Goal: Information Seeking & Learning: Learn about a topic

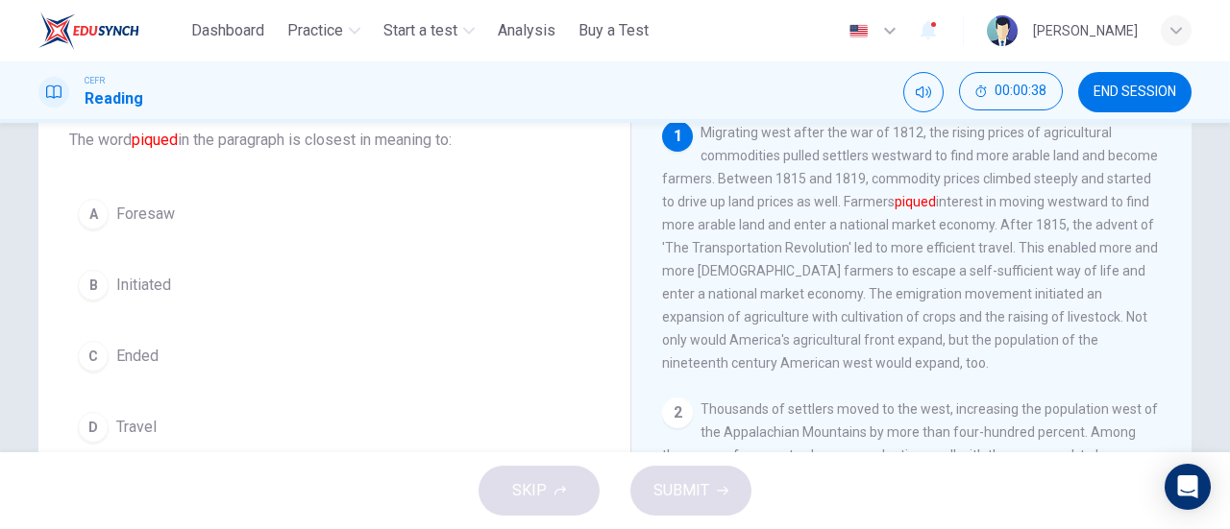
scroll to position [96, 0]
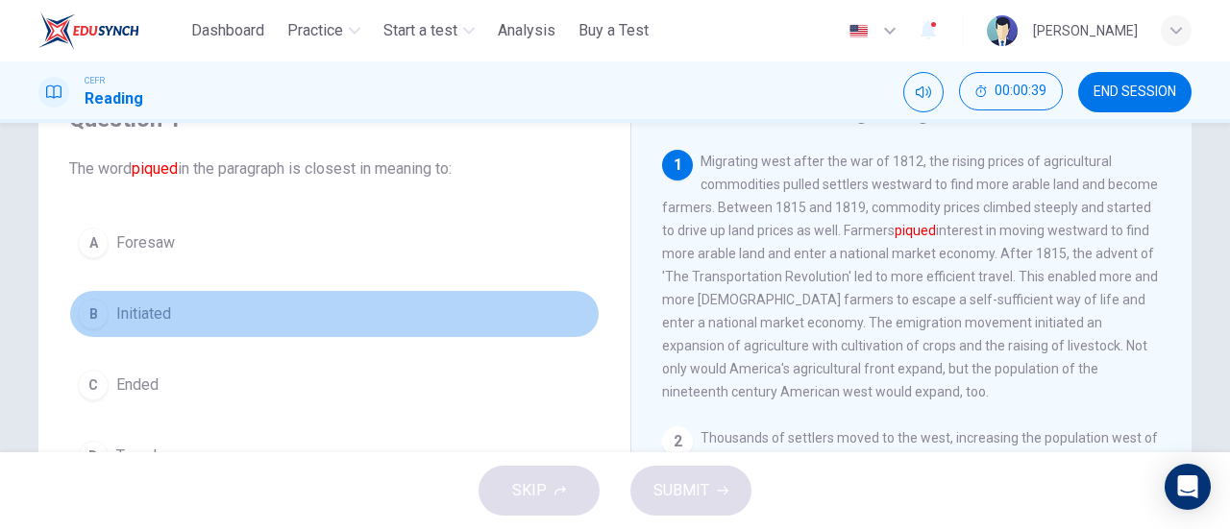
click at [93, 318] on div "B" at bounding box center [93, 314] width 31 height 31
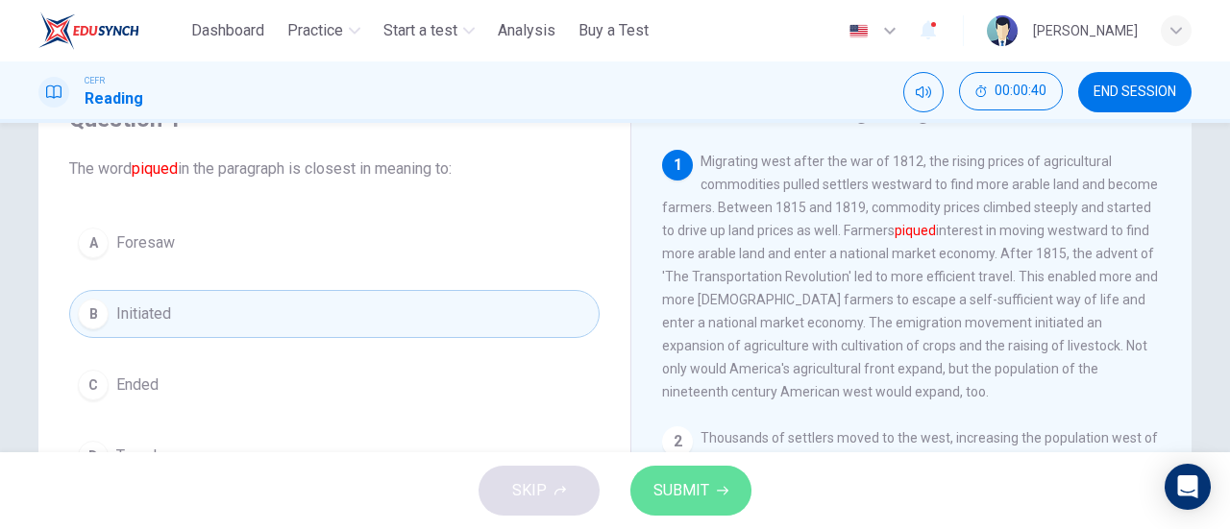
click at [673, 498] on span "SUBMIT" at bounding box center [681, 491] width 56 height 27
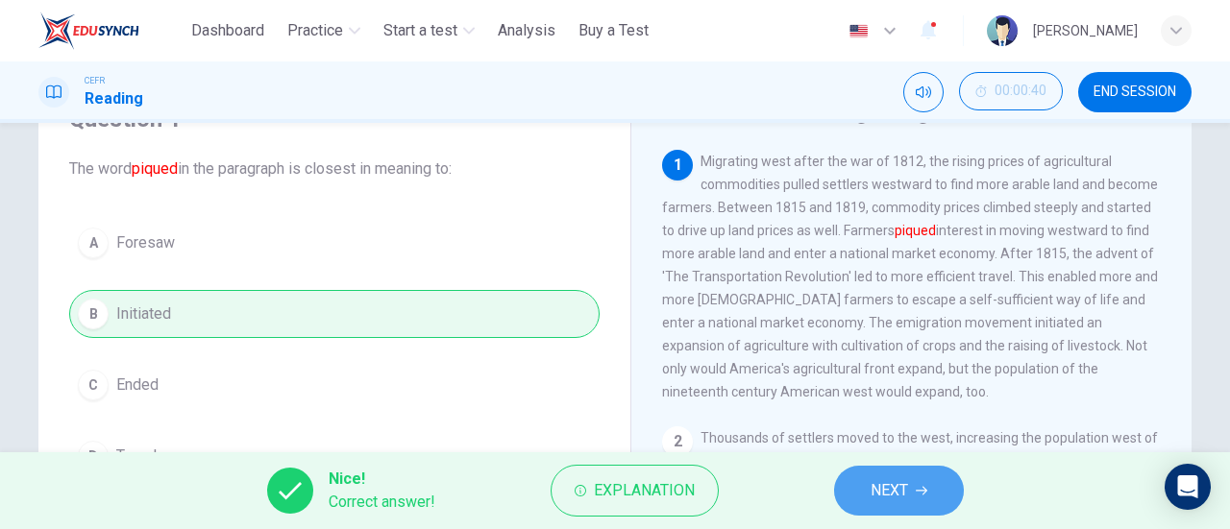
click at [878, 497] on span "NEXT" at bounding box center [889, 491] width 37 height 27
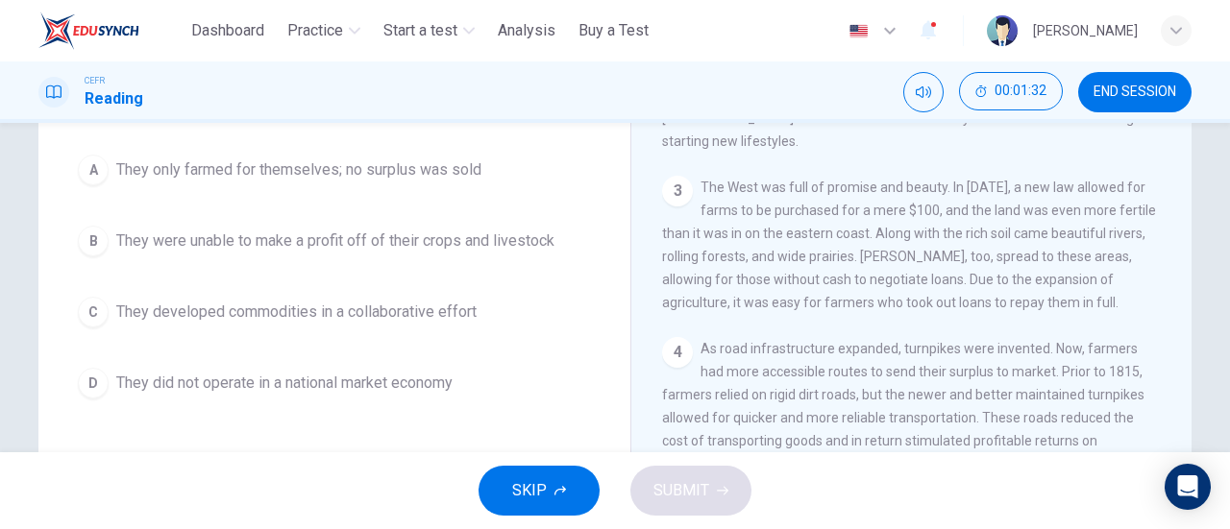
scroll to position [551, 0]
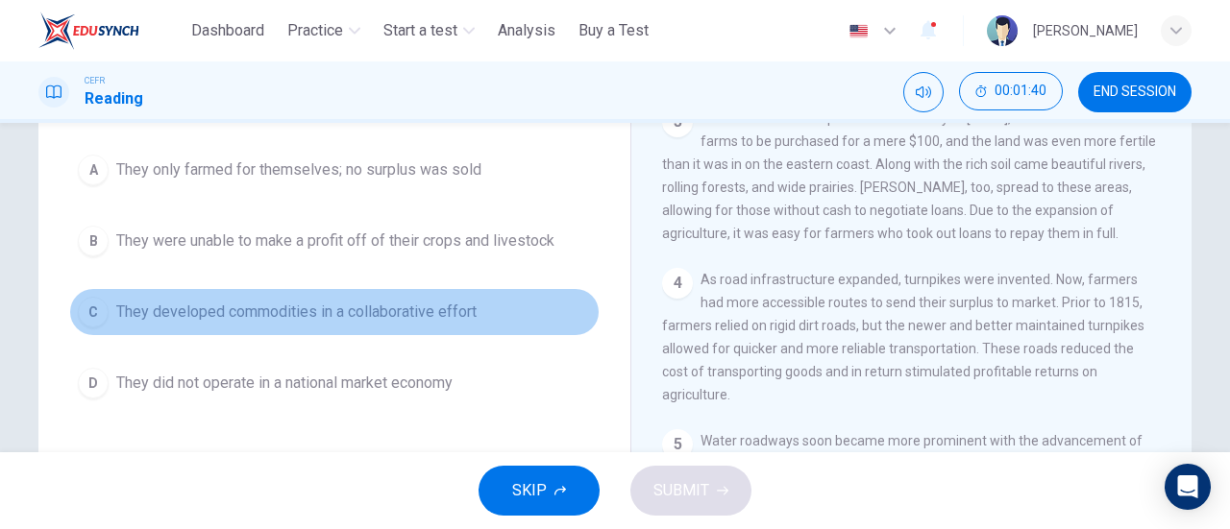
click at [367, 306] on span "They developed commodities in a collaborative effort" at bounding box center [296, 312] width 360 height 23
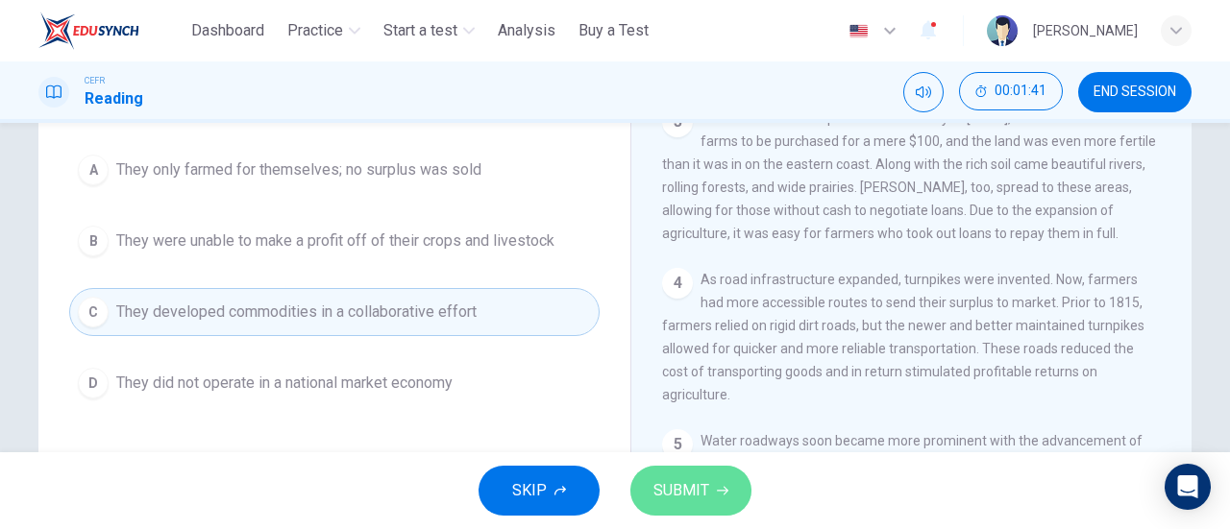
drag, startPoint x: 736, startPoint y: 499, endPoint x: 670, endPoint y: 456, distance: 78.6
click at [735, 498] on button "SUBMIT" at bounding box center [690, 491] width 121 height 50
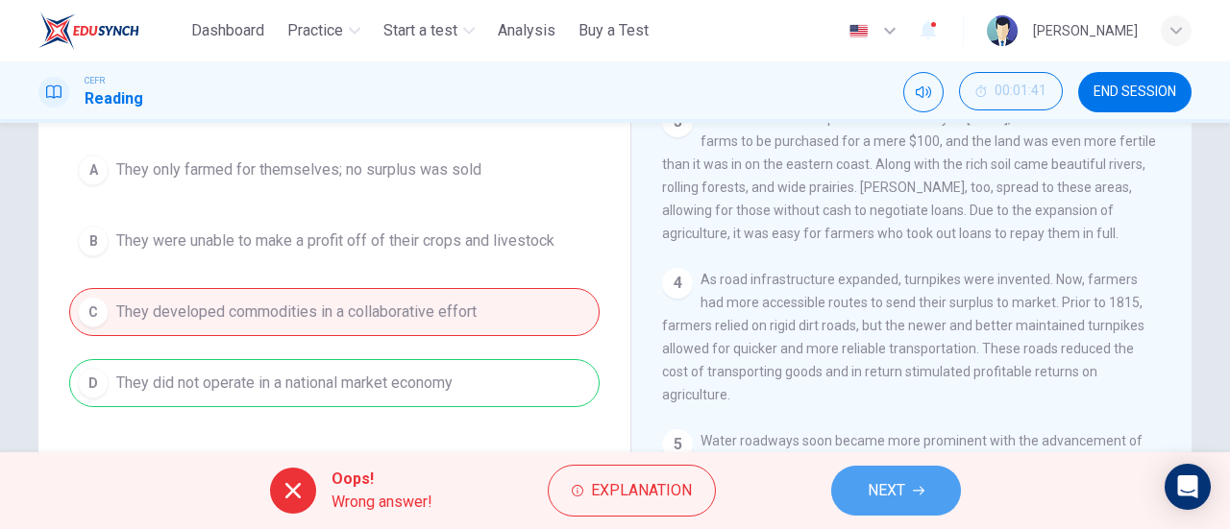
click at [918, 483] on button "NEXT" at bounding box center [896, 491] width 130 height 50
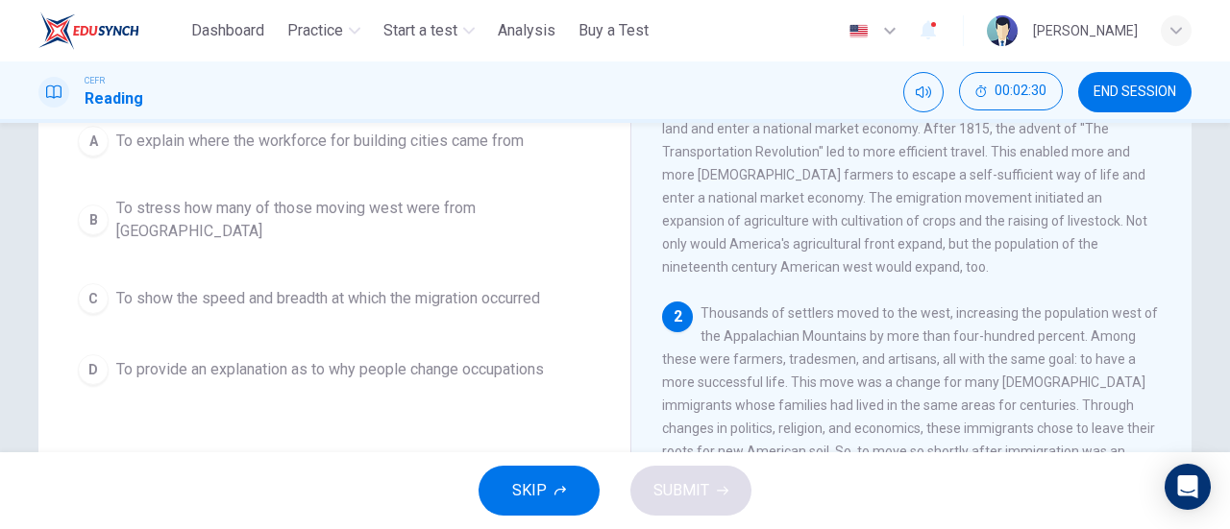
scroll to position [223, 0]
click at [384, 285] on span "To show the speed and breadth at which the migration occurred" at bounding box center [328, 296] width 424 height 23
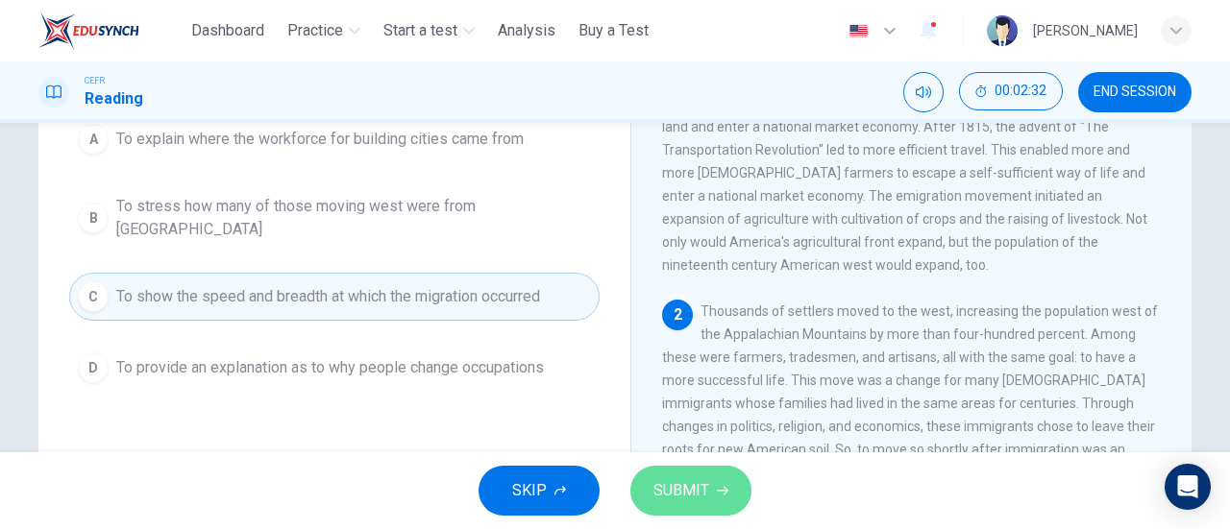
click at [688, 502] on span "SUBMIT" at bounding box center [681, 491] width 56 height 27
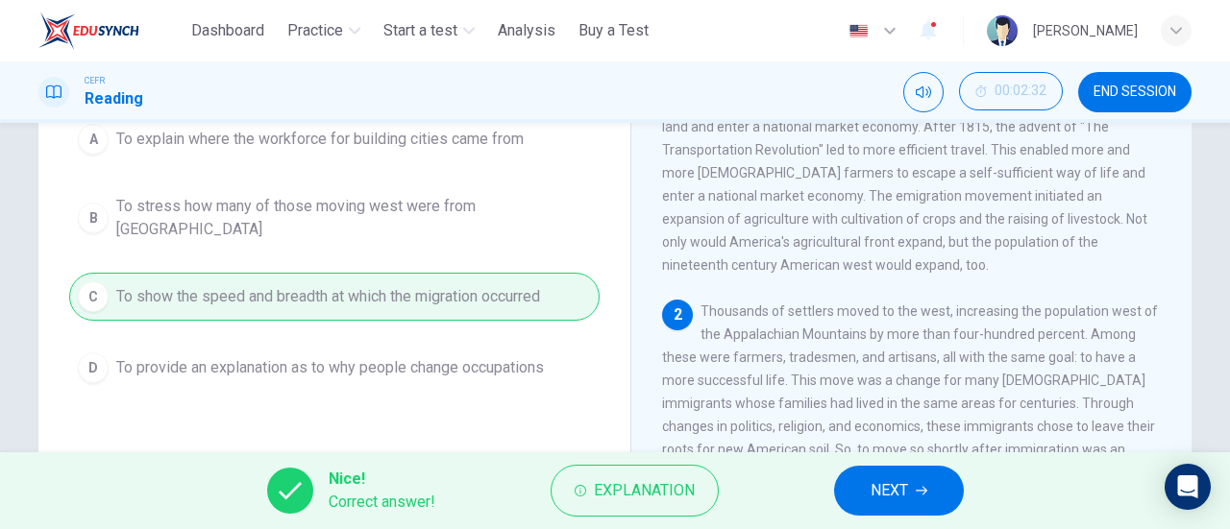
click at [846, 495] on button "NEXT" at bounding box center [899, 491] width 130 height 50
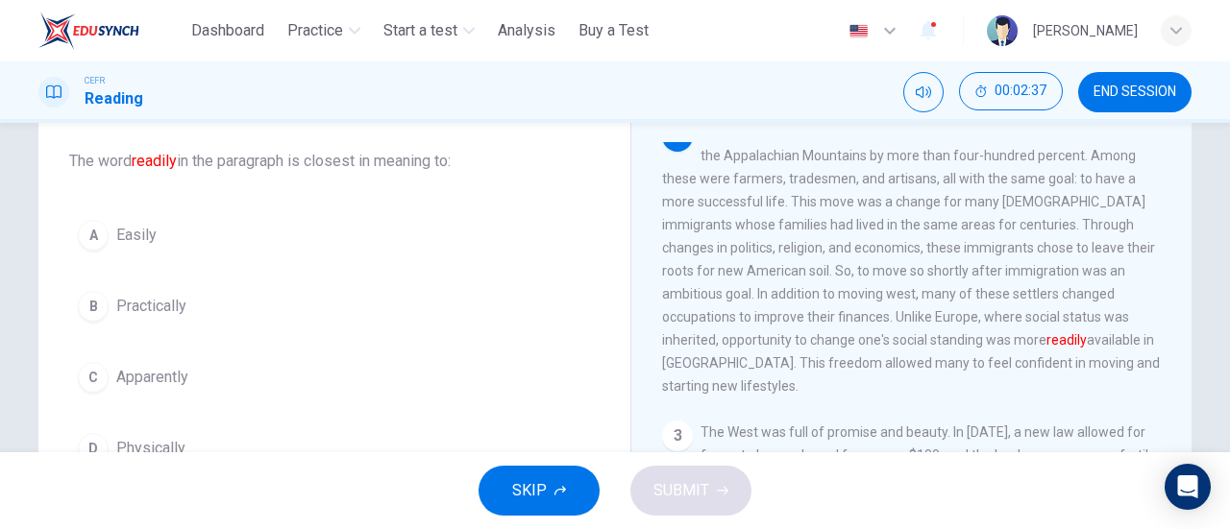
scroll to position [288, 0]
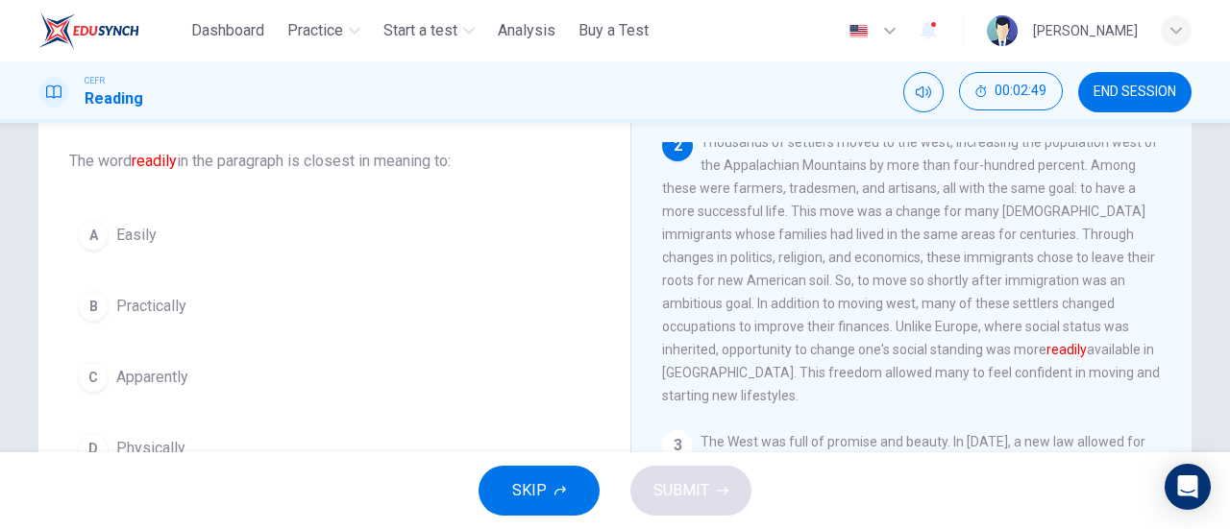
click at [160, 308] on span "Practically" at bounding box center [151, 306] width 70 height 23
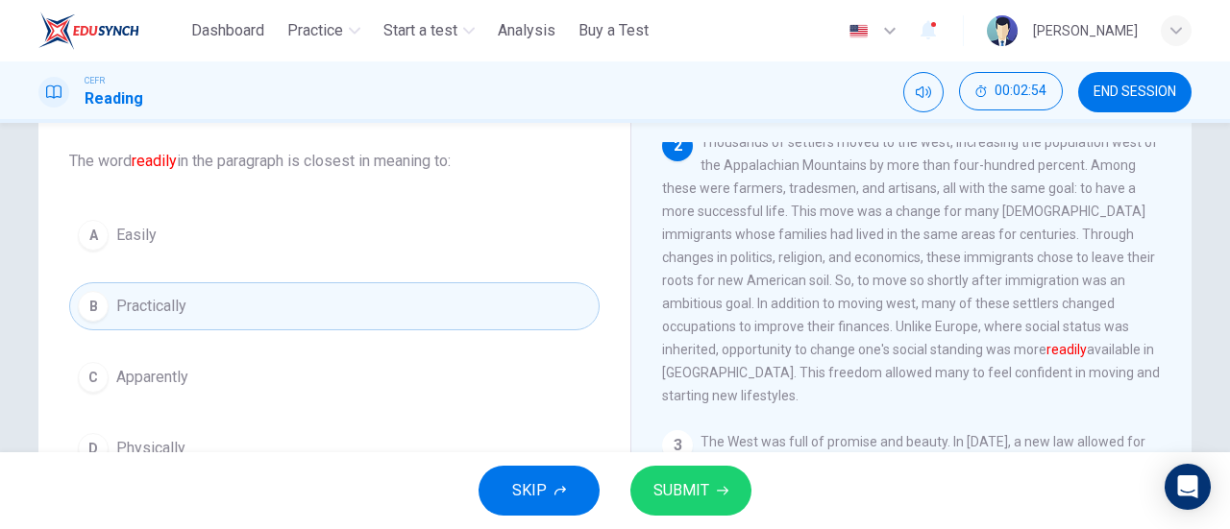
click at [146, 378] on span "Apparently" at bounding box center [152, 377] width 72 height 23
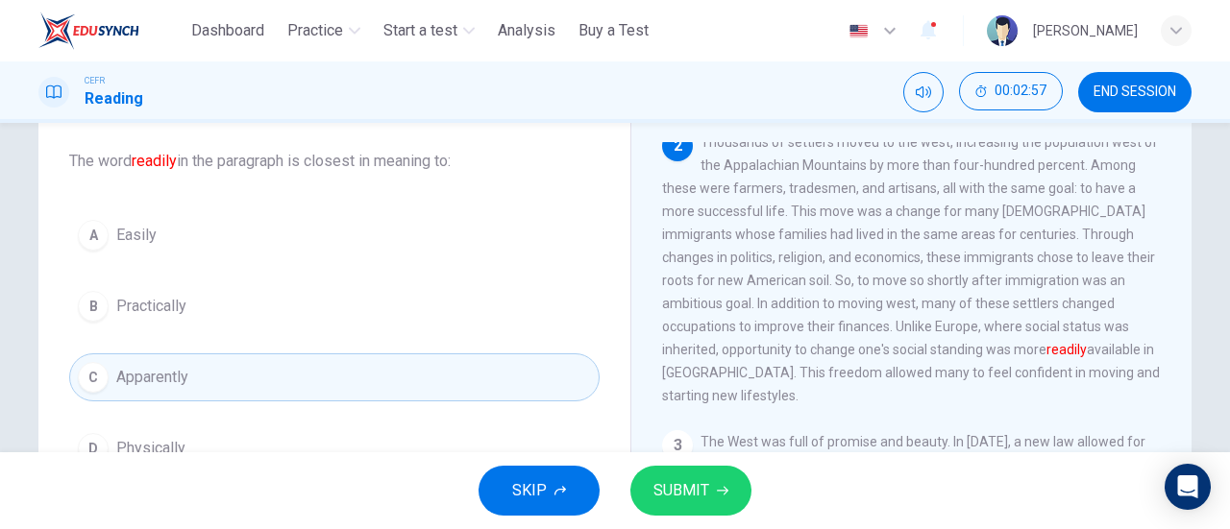
click at [110, 303] on button "B Practically" at bounding box center [334, 307] width 530 height 48
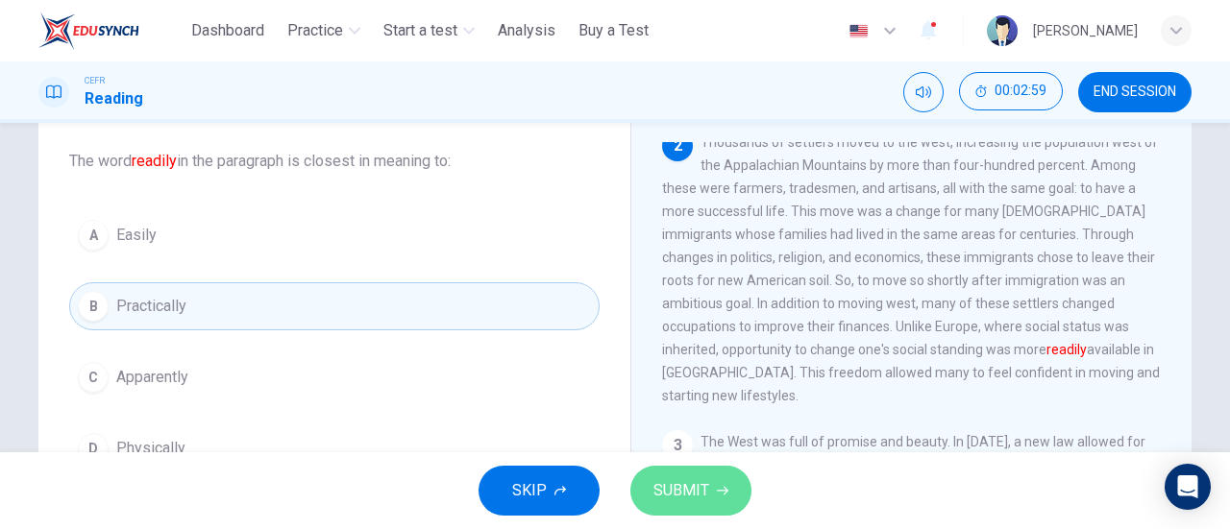
click at [680, 488] on span "SUBMIT" at bounding box center [681, 491] width 56 height 27
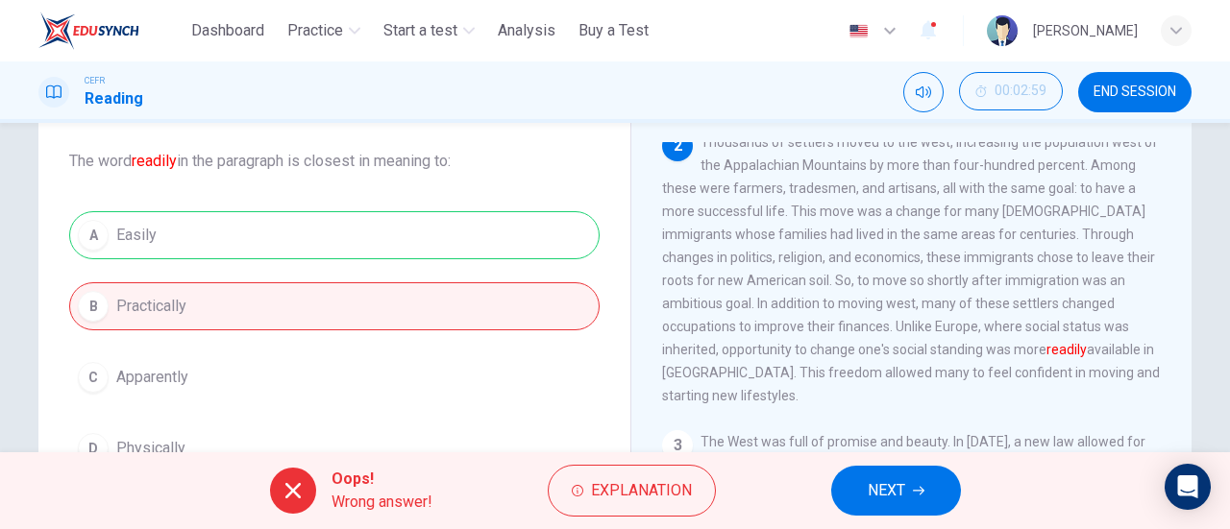
scroll to position [200, 0]
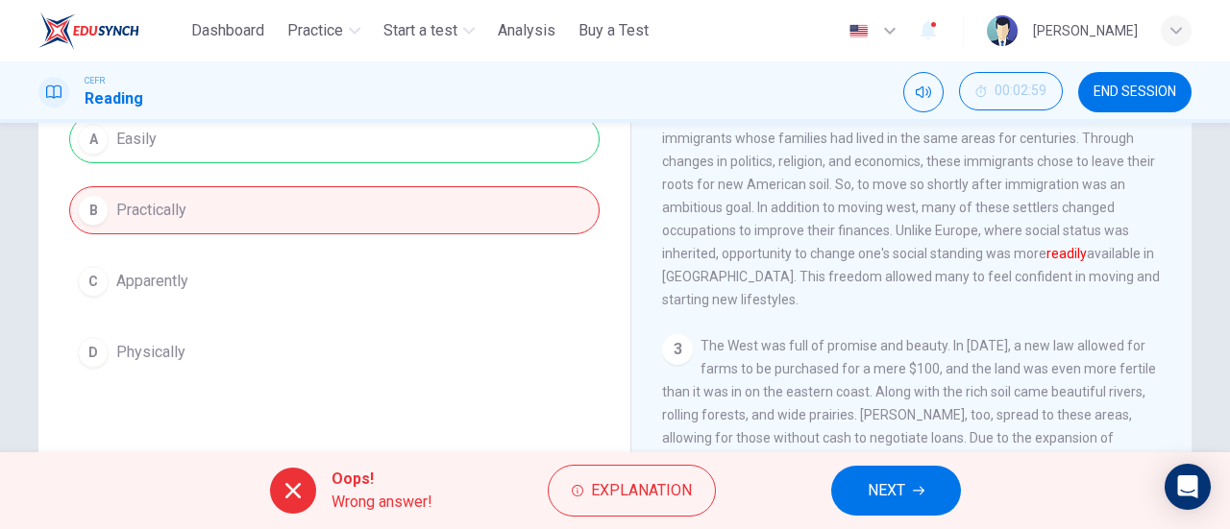
click at [885, 482] on span "NEXT" at bounding box center [886, 491] width 37 height 27
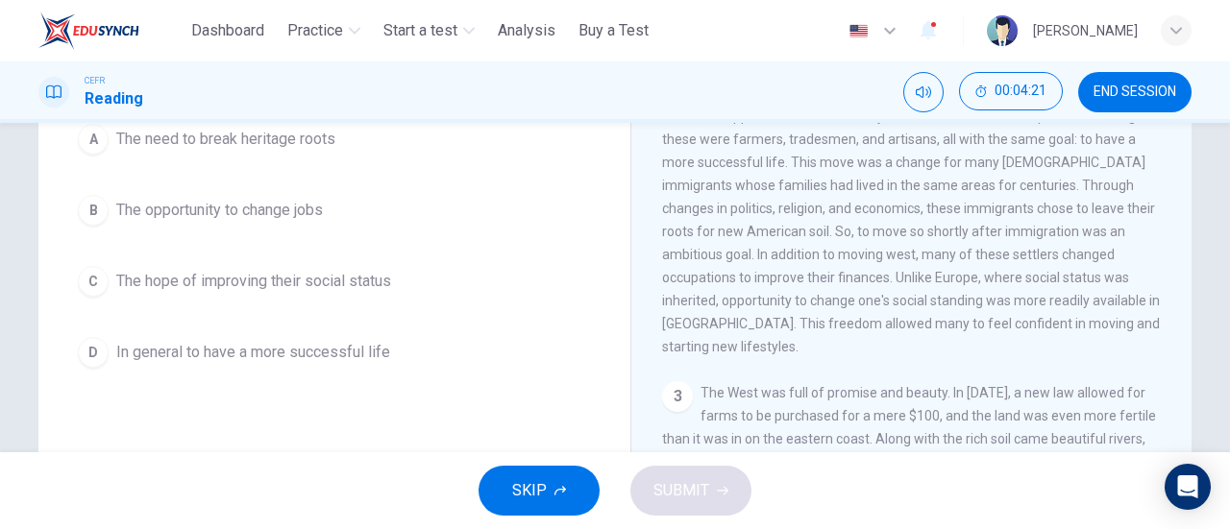
scroll to position [192, 0]
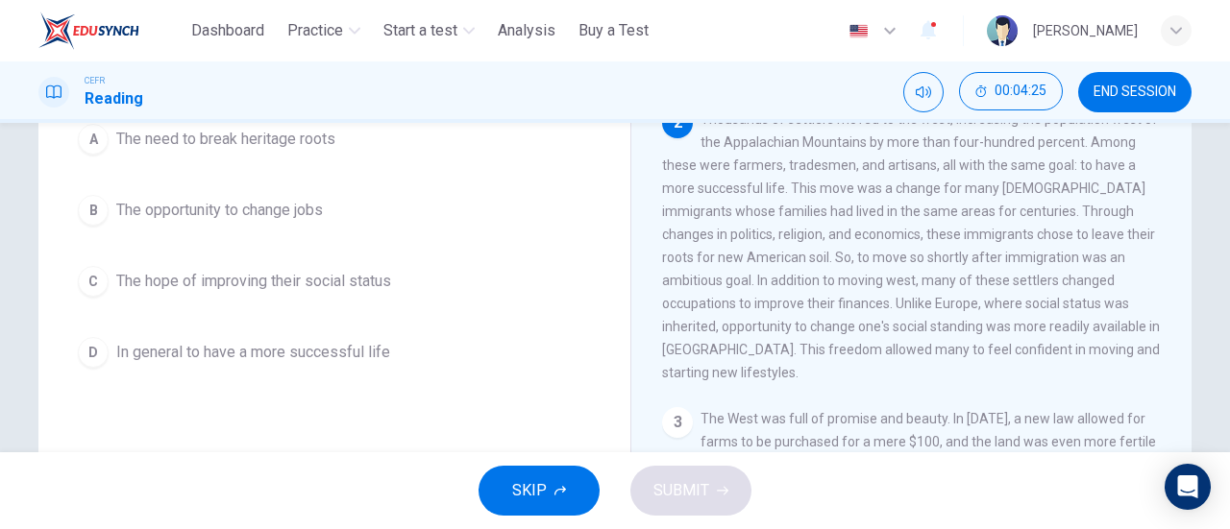
click at [230, 212] on span "The opportunity to change jobs" at bounding box center [219, 210] width 207 height 23
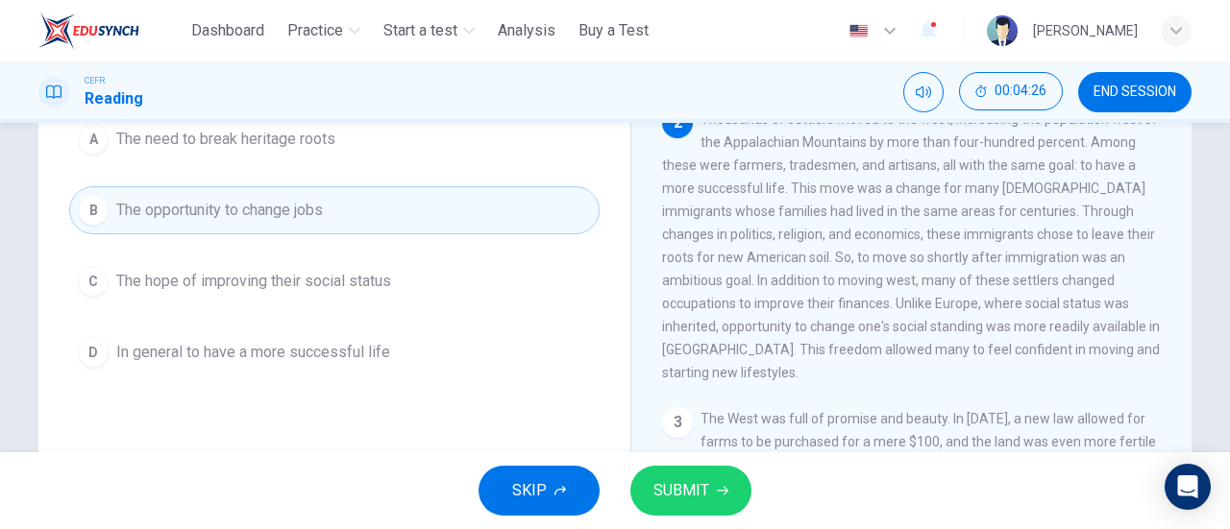
click at [710, 499] on button "SUBMIT" at bounding box center [690, 491] width 121 height 50
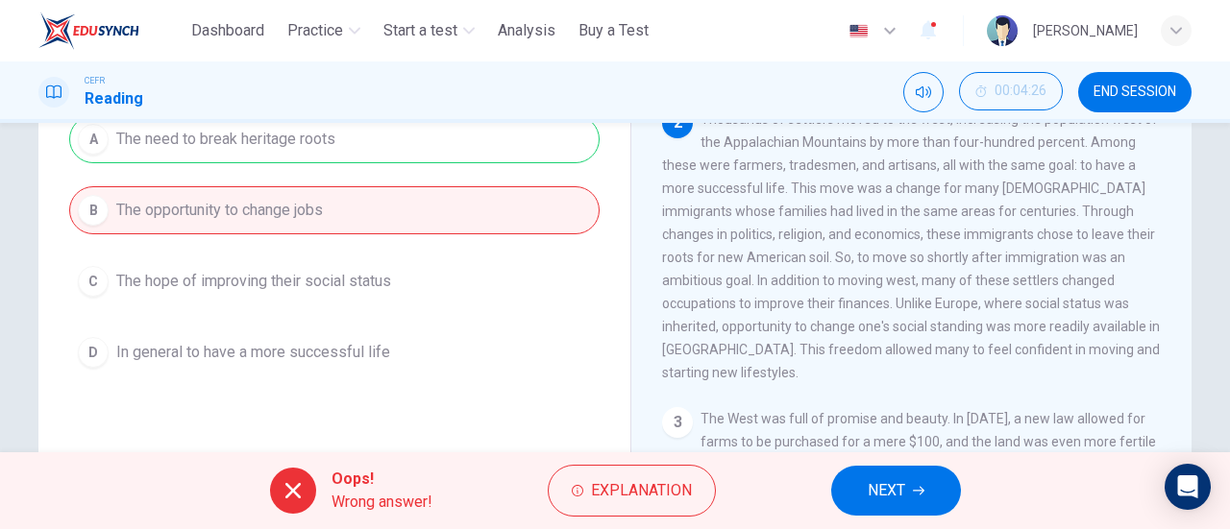
click at [922, 485] on icon "button" at bounding box center [919, 491] width 12 height 12
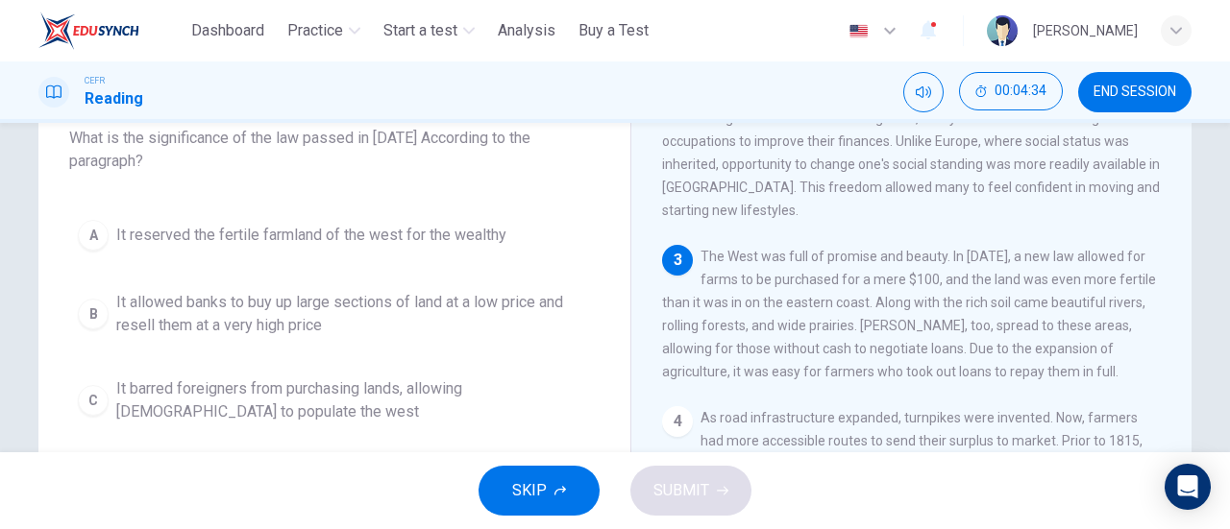
scroll to position [480, 0]
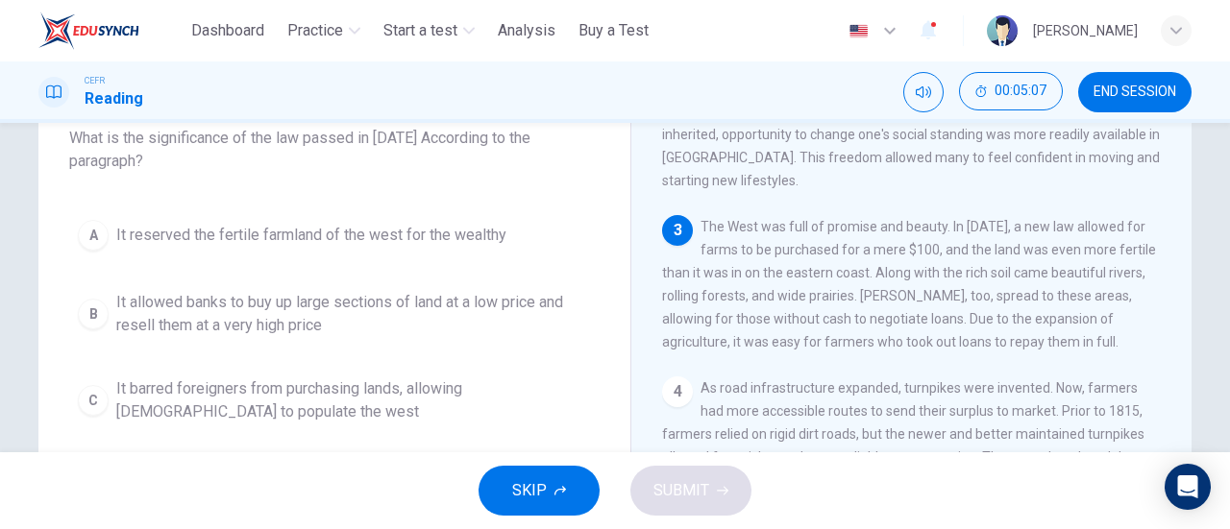
click at [1117, 99] on span "END SESSION" at bounding box center [1135, 92] width 83 height 15
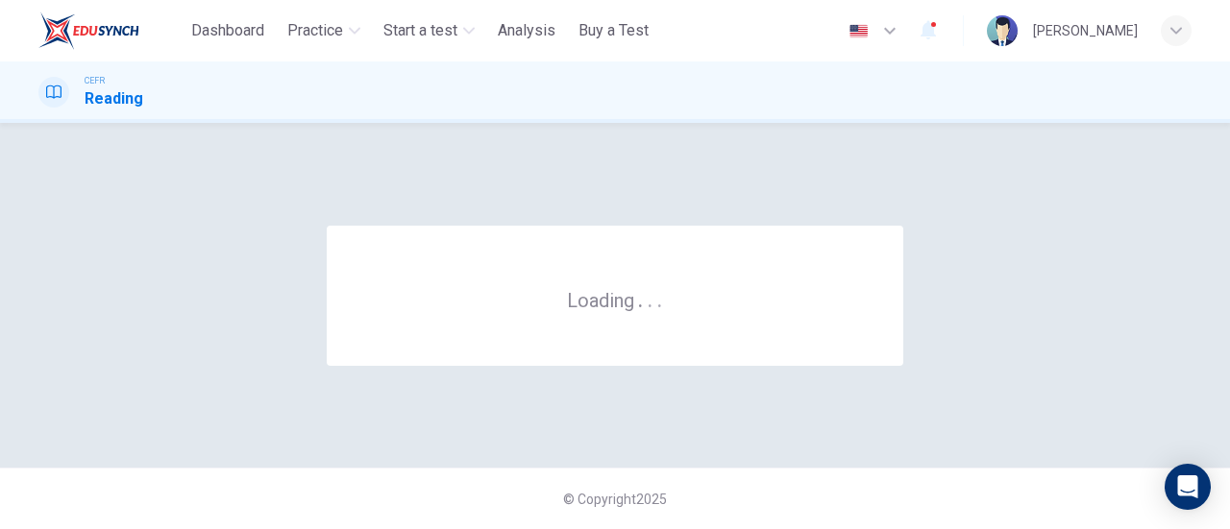
scroll to position [0, 0]
